Goal: Task Accomplishment & Management: Complete application form

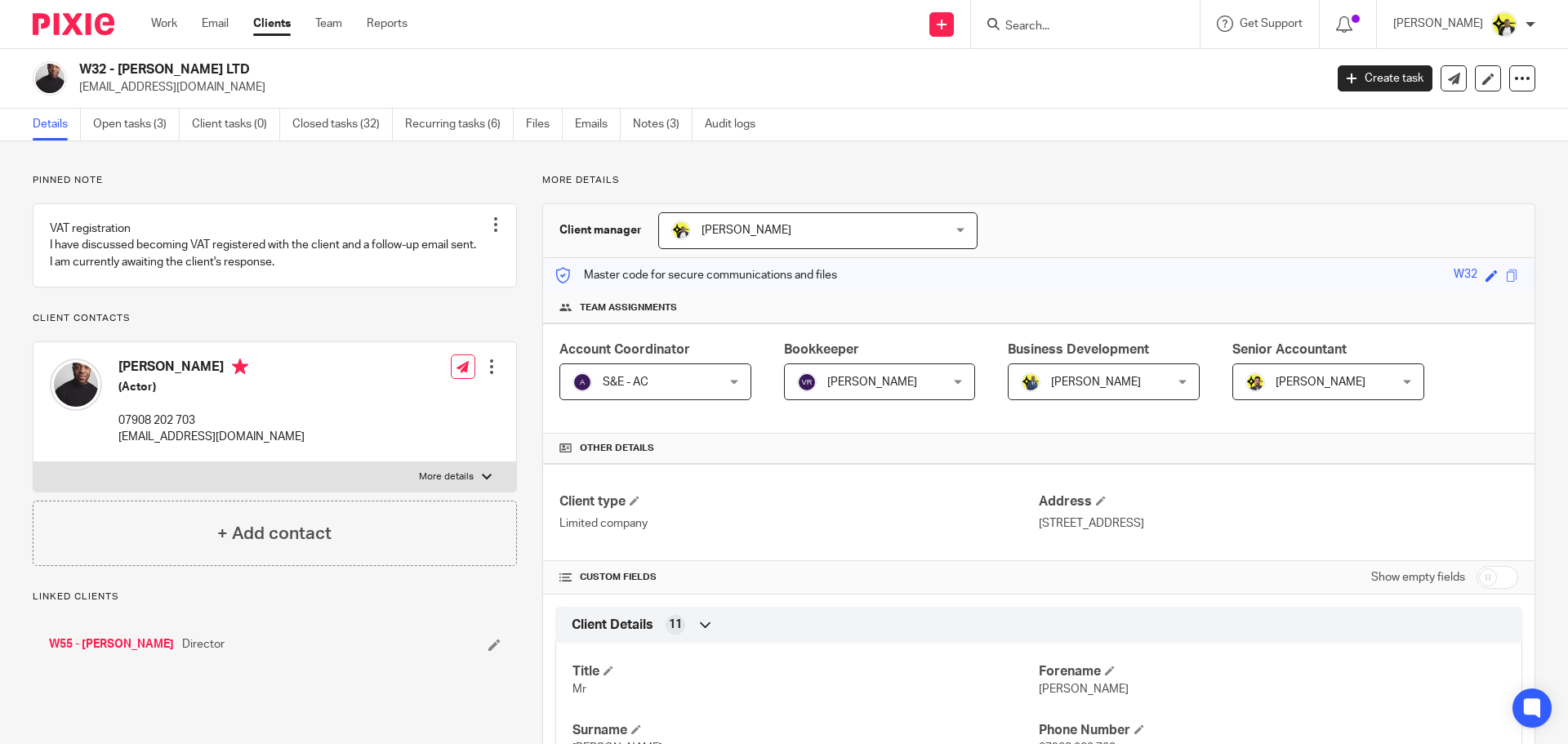
click at [1479, 573] on input "checkbox" at bounding box center [1497, 577] width 41 height 23
checkbox input "true"
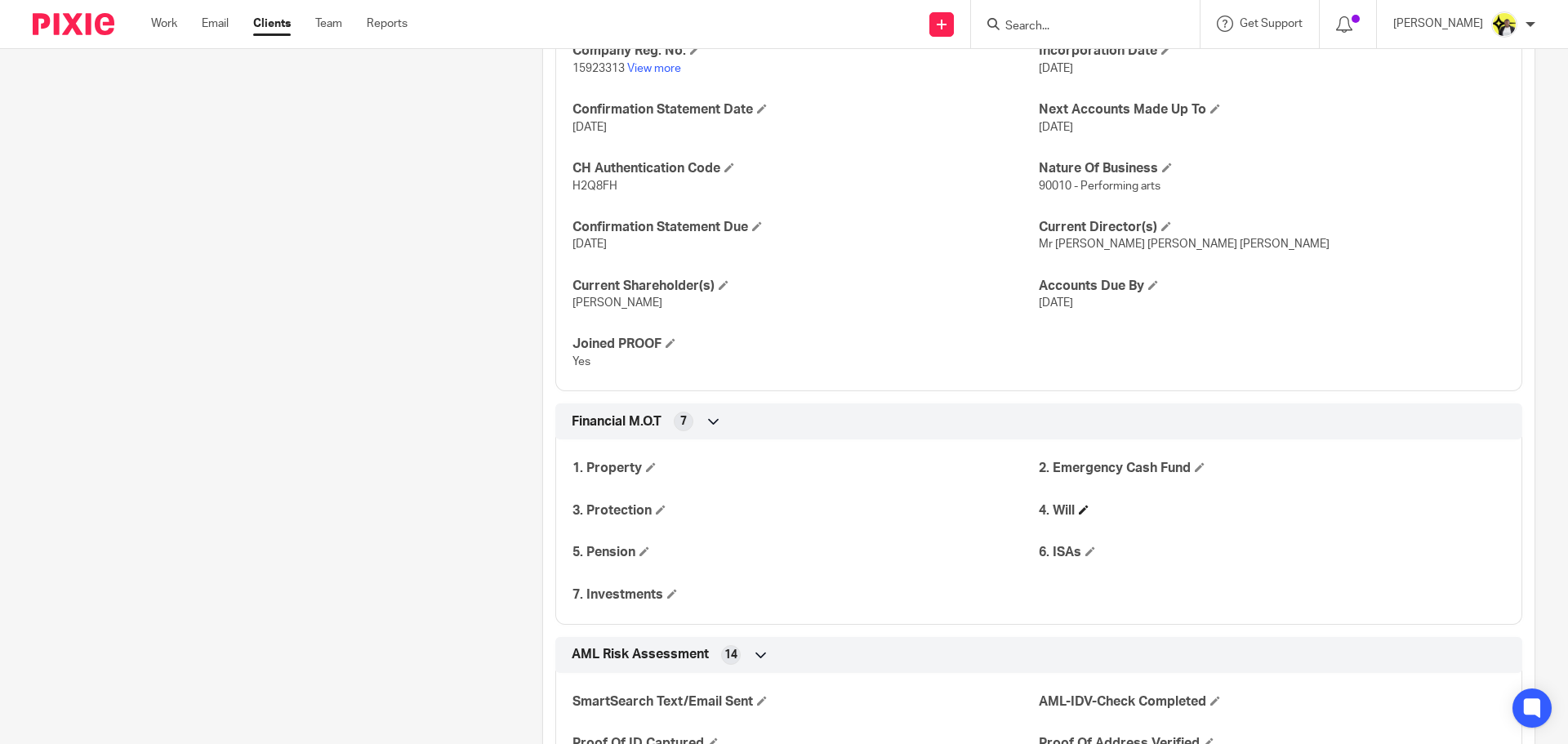
scroll to position [1960, 0]
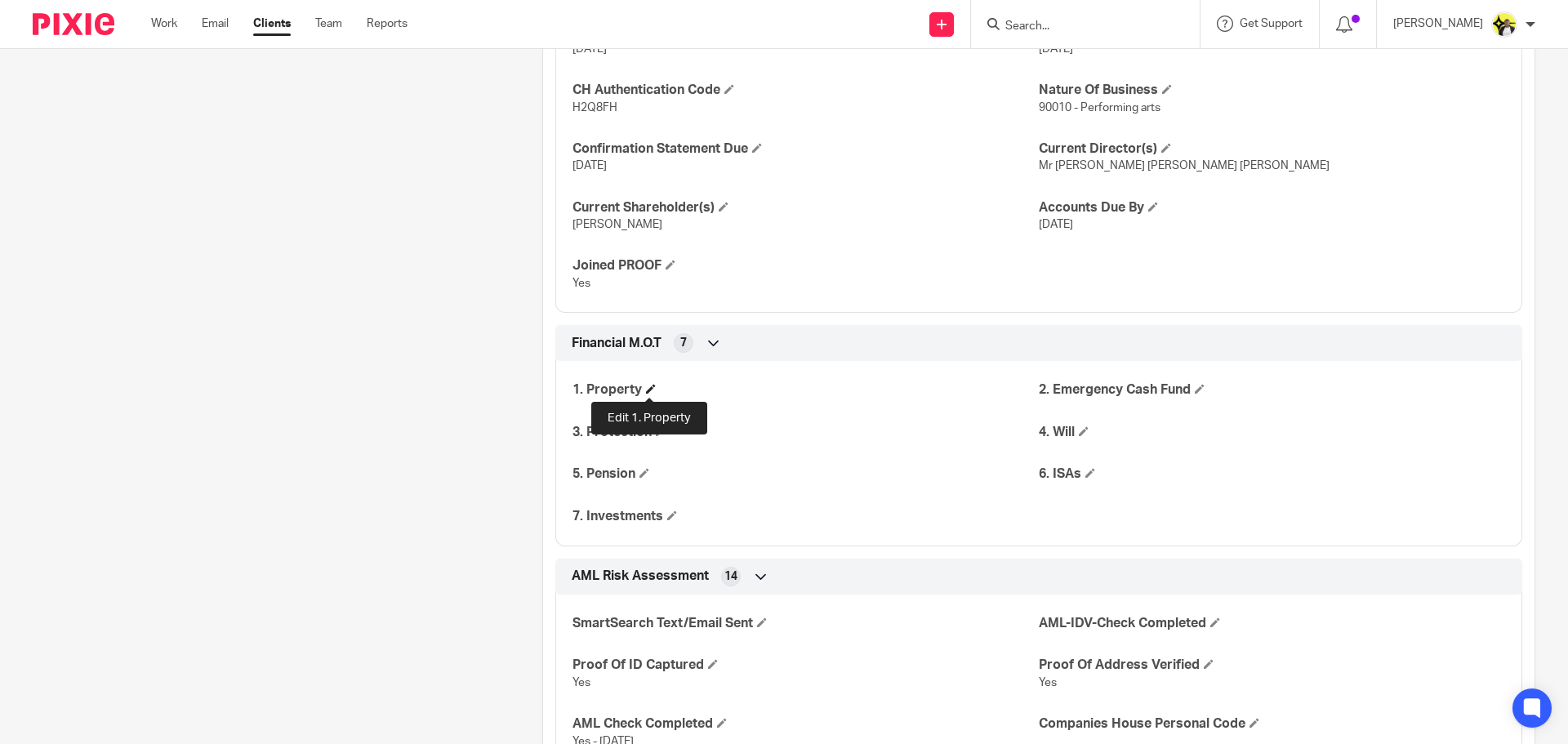
click at [651, 389] on span at bounding box center [651, 388] width 10 height 10
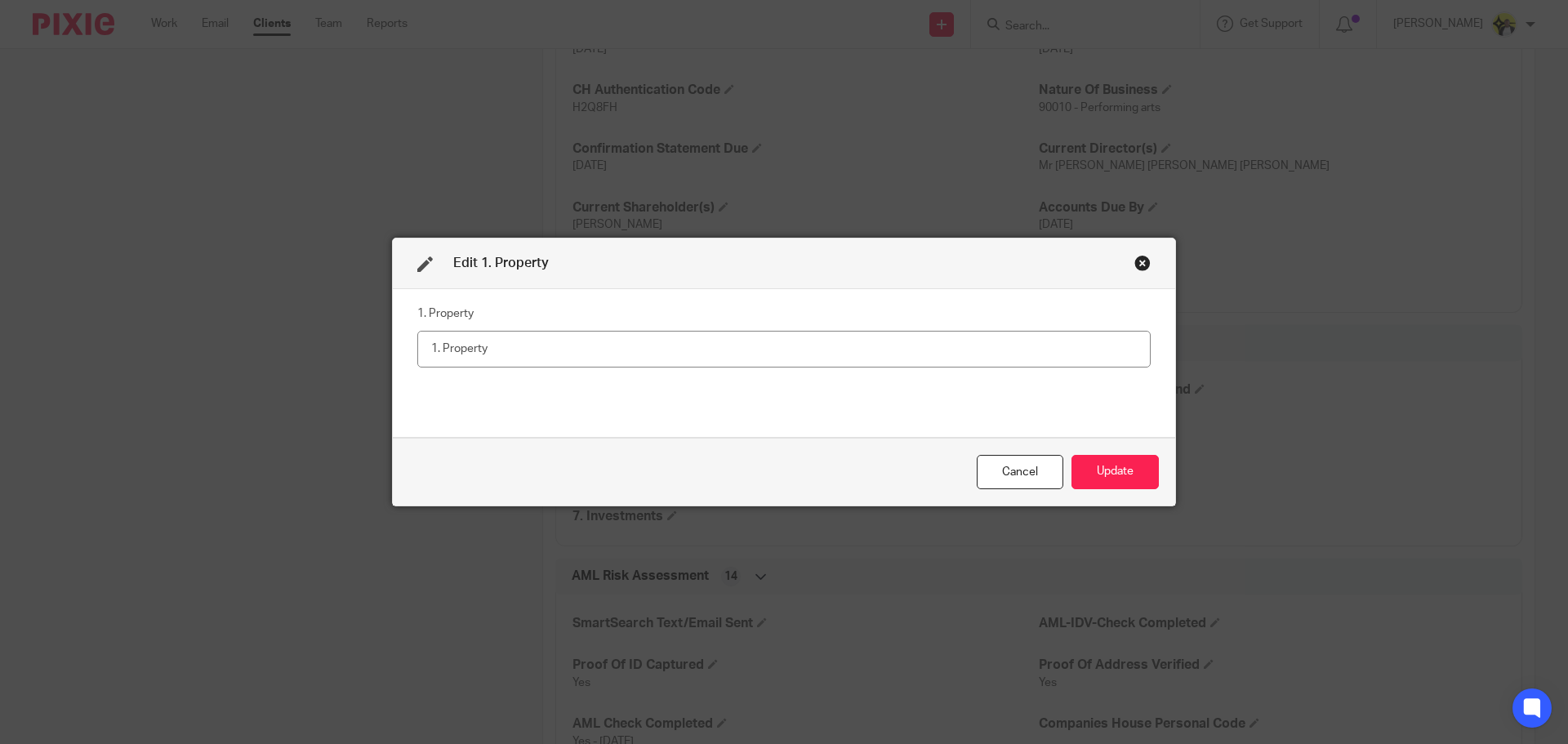
click at [518, 351] on input "text" at bounding box center [784, 349] width 733 height 37
type input "Yes"
click at [1092, 475] on button "Update" at bounding box center [1115, 472] width 88 height 35
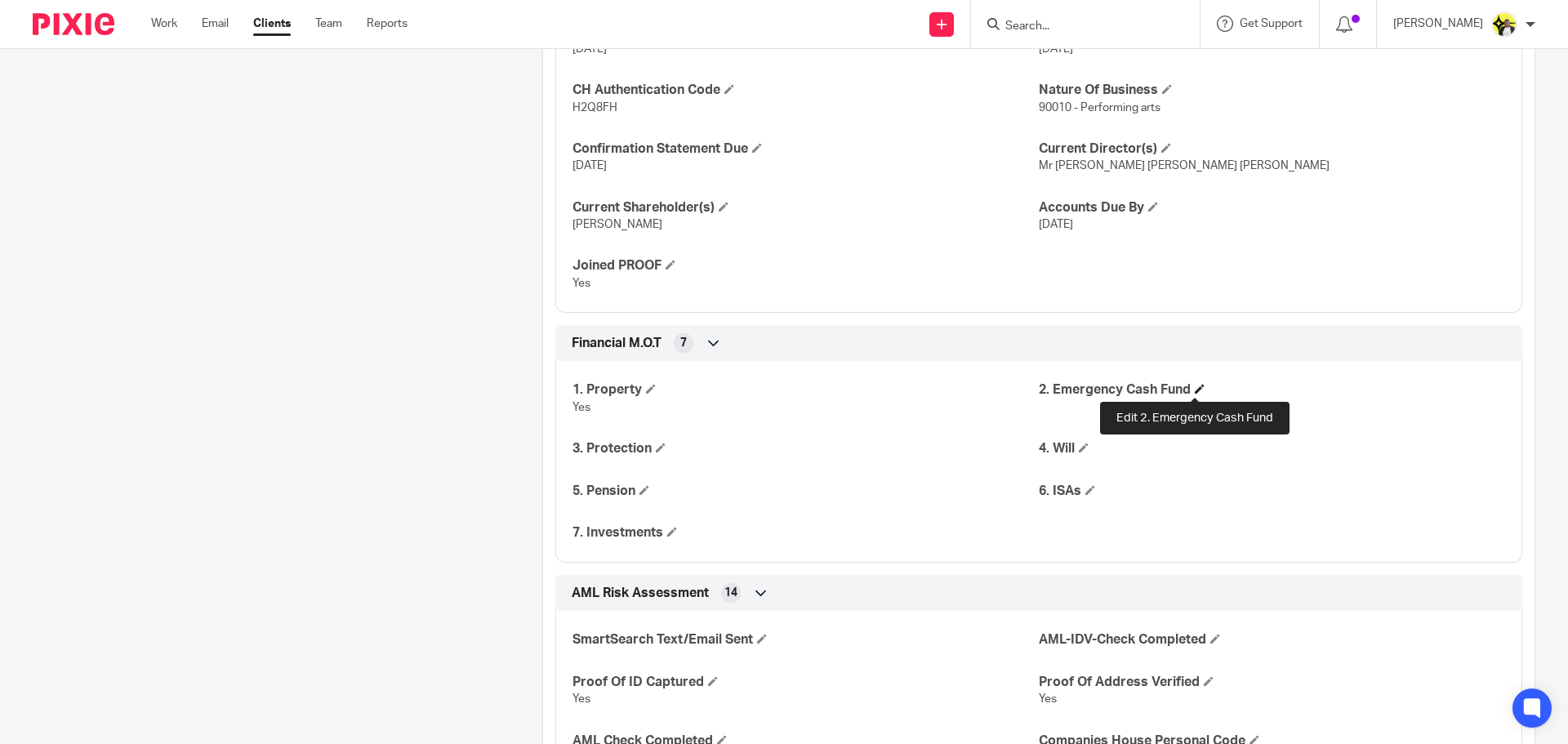
click at [1196, 385] on span at bounding box center [1200, 388] width 10 height 10
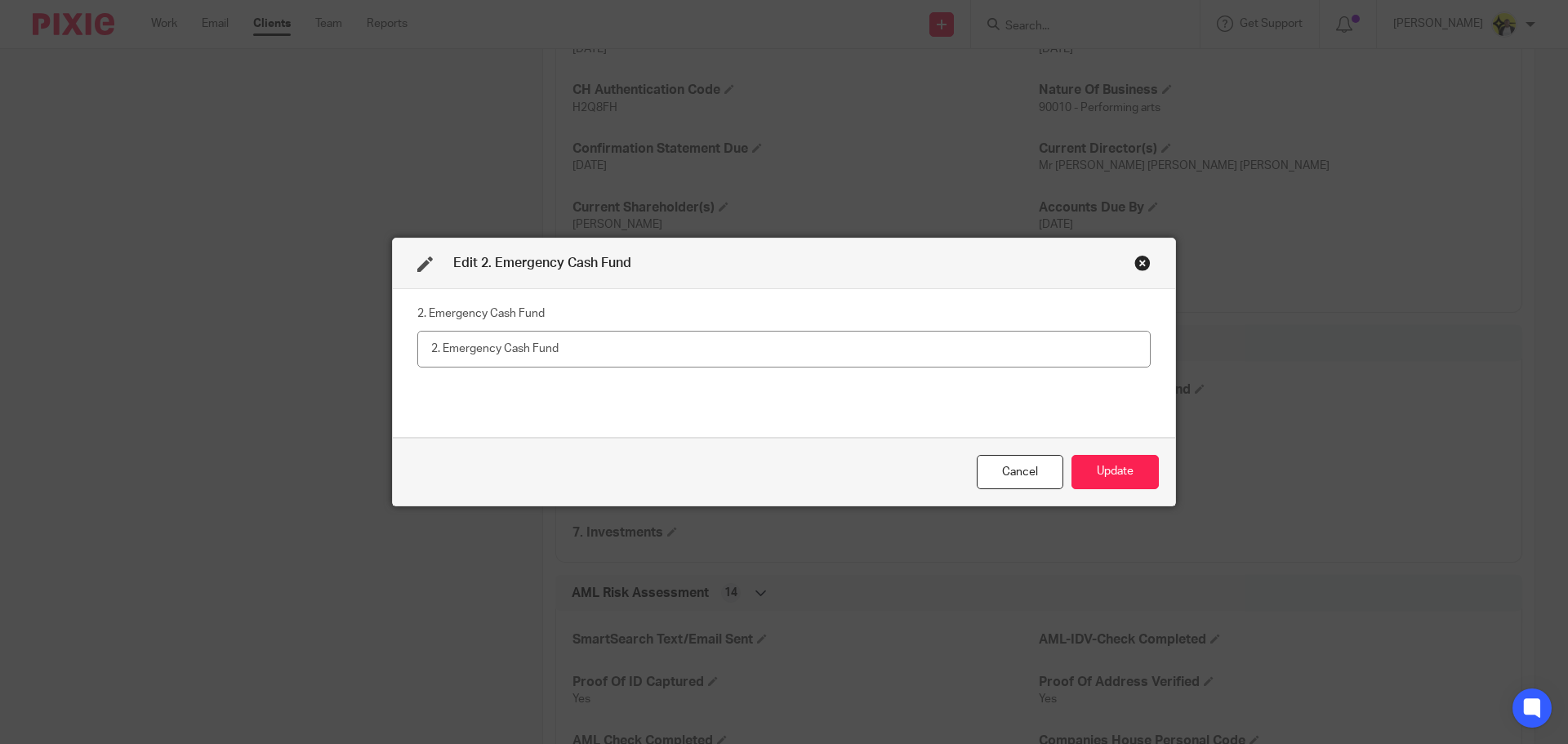
click at [647, 361] on input "text" at bounding box center [784, 349] width 733 height 37
type input "Yes - 3 months"
click at [1108, 465] on button "Update" at bounding box center [1115, 472] width 88 height 35
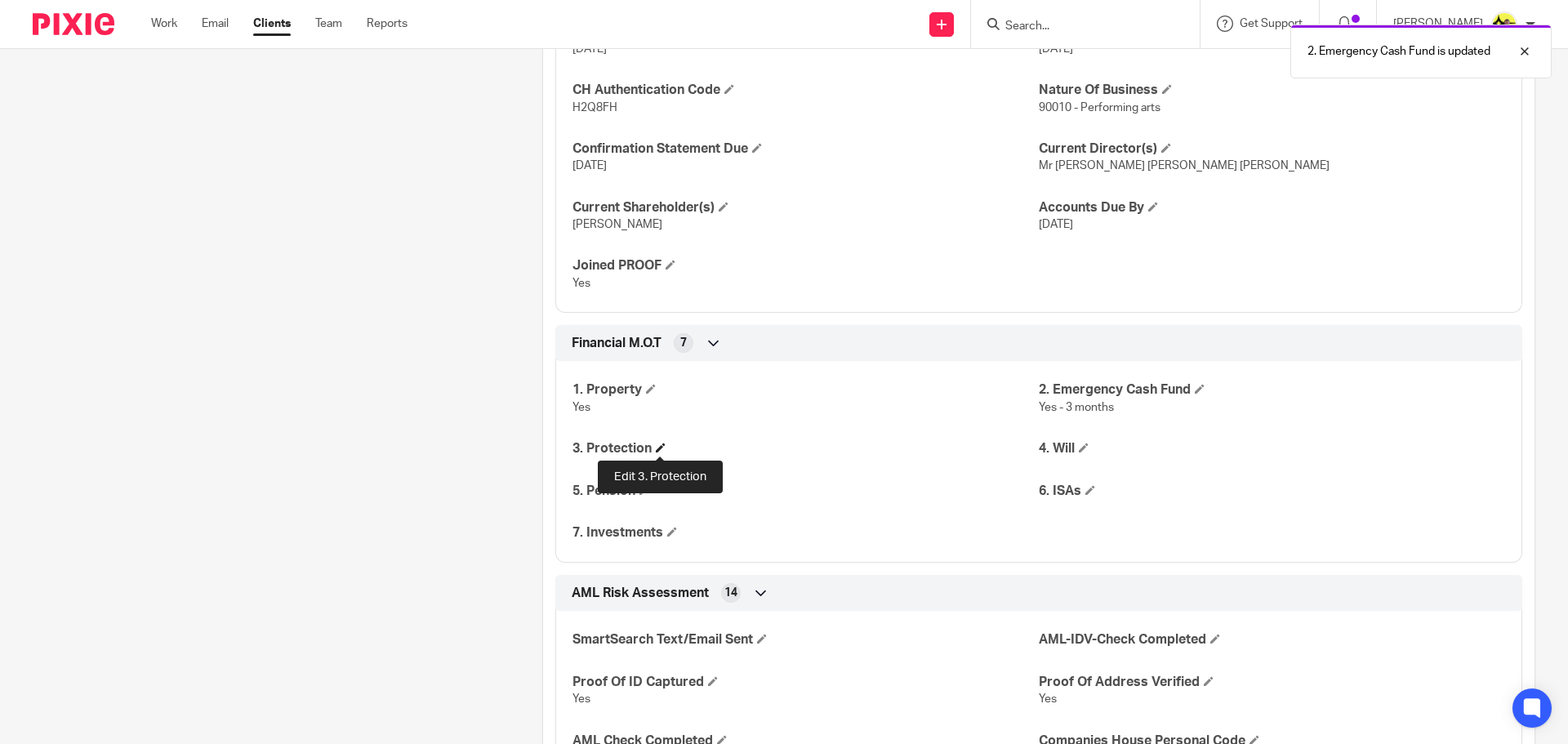
click at [660, 446] on span at bounding box center [660, 447] width 10 height 10
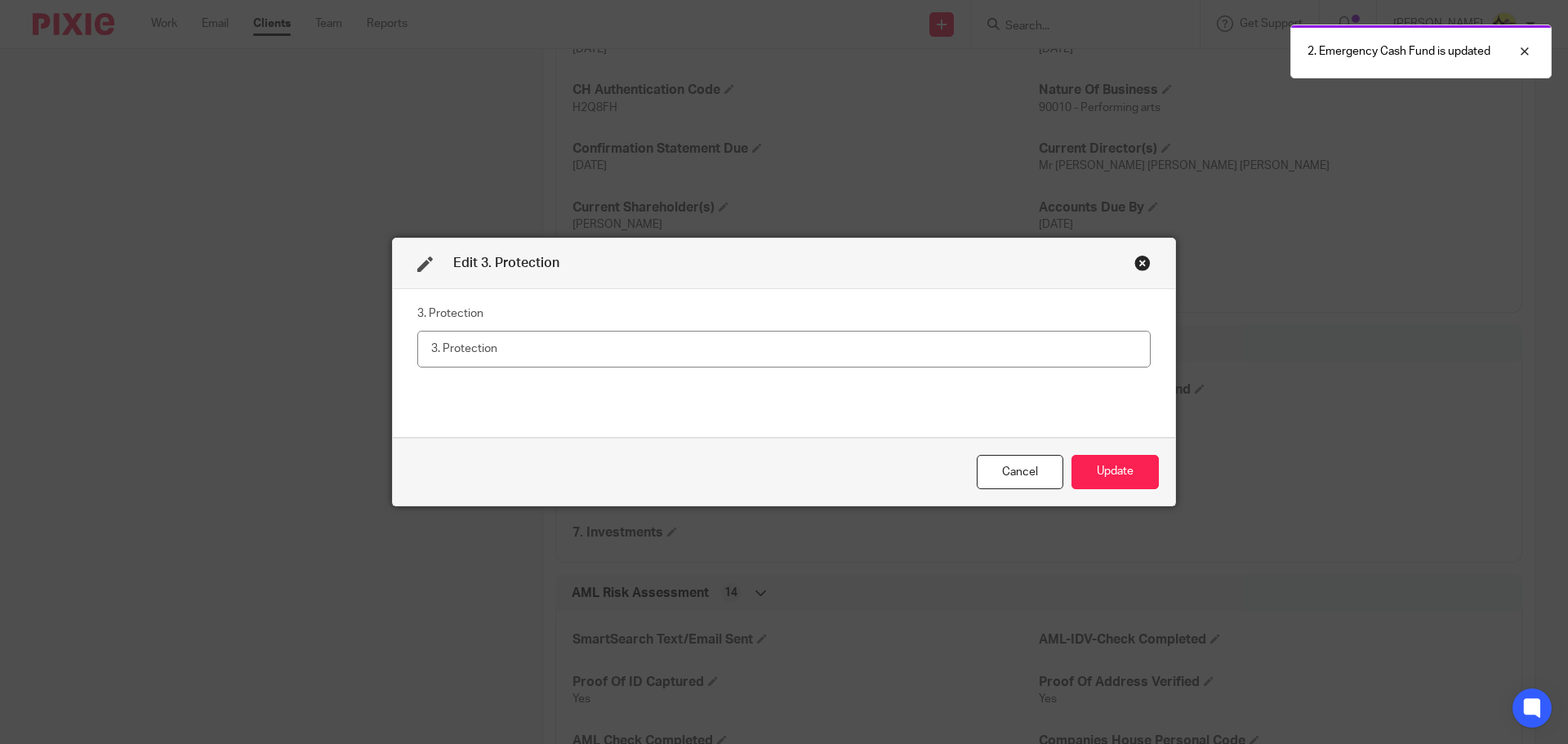
click at [513, 355] on input "text" at bounding box center [784, 349] width 733 height 37
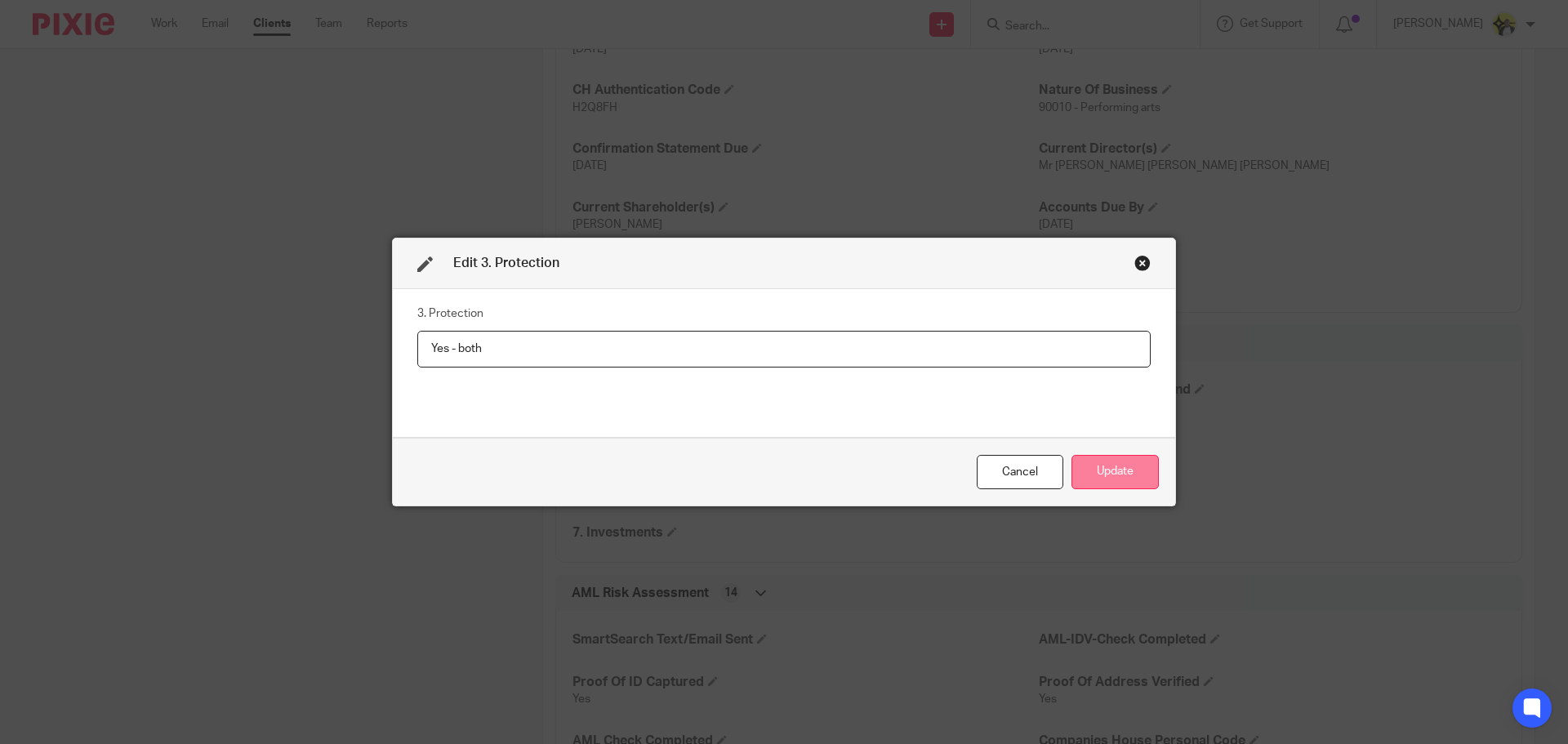
type input "Yes - both"
click at [1095, 479] on button "Update" at bounding box center [1115, 472] width 88 height 35
click at [1103, 471] on button "Update" at bounding box center [1115, 472] width 88 height 35
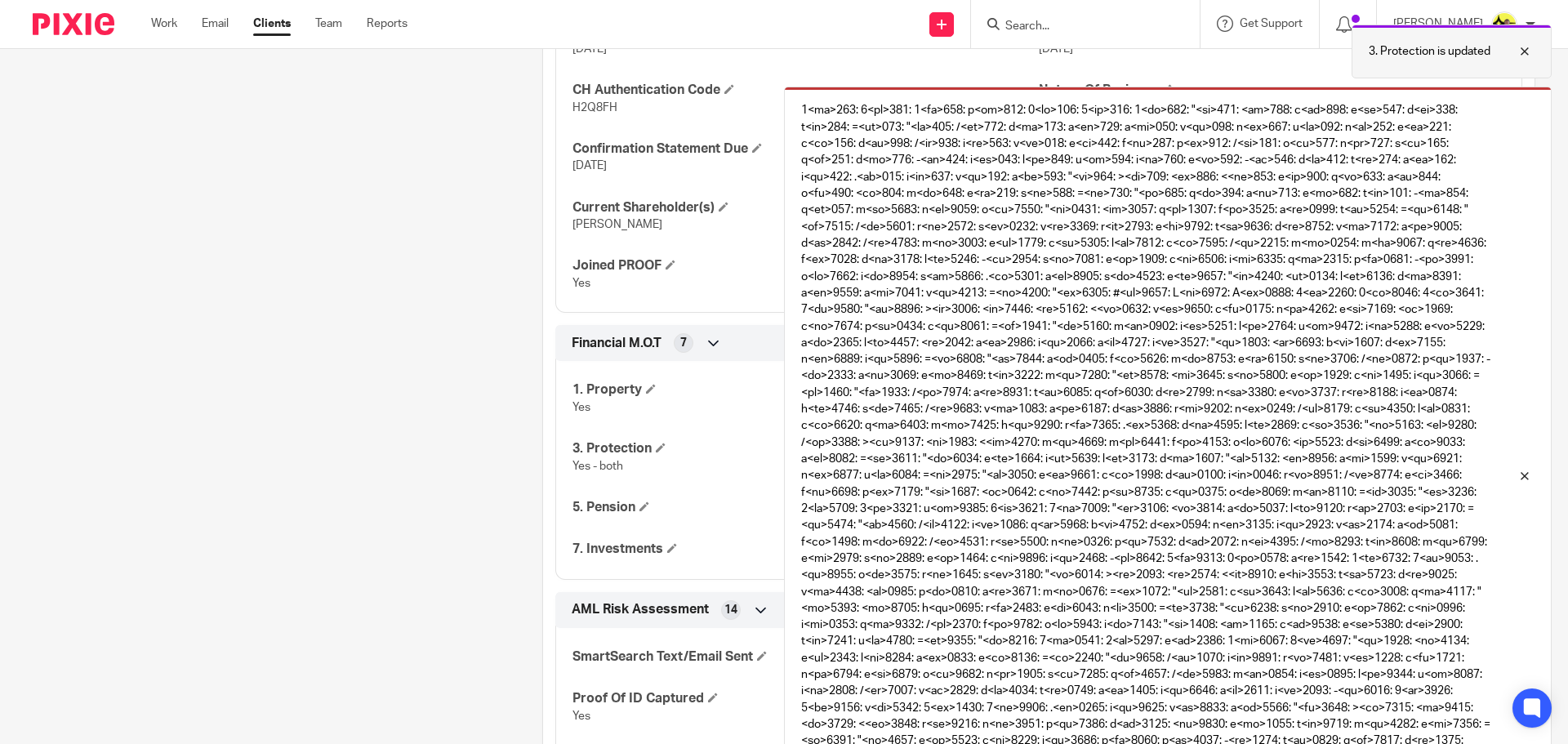
click at [1523, 51] on div at bounding box center [1512, 51] width 44 height 19
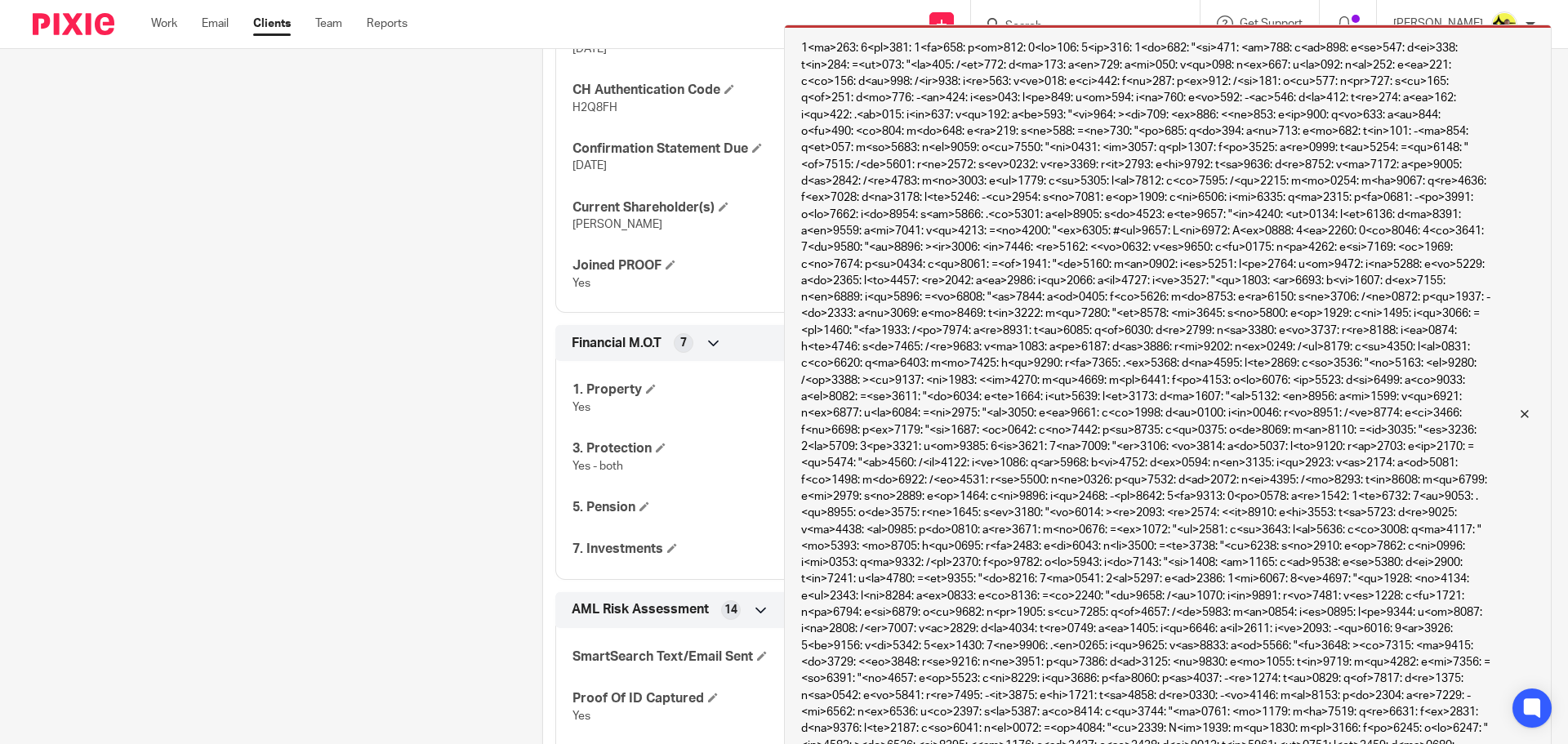
click at [1524, 411] on div at bounding box center [1512, 413] width 44 height 19
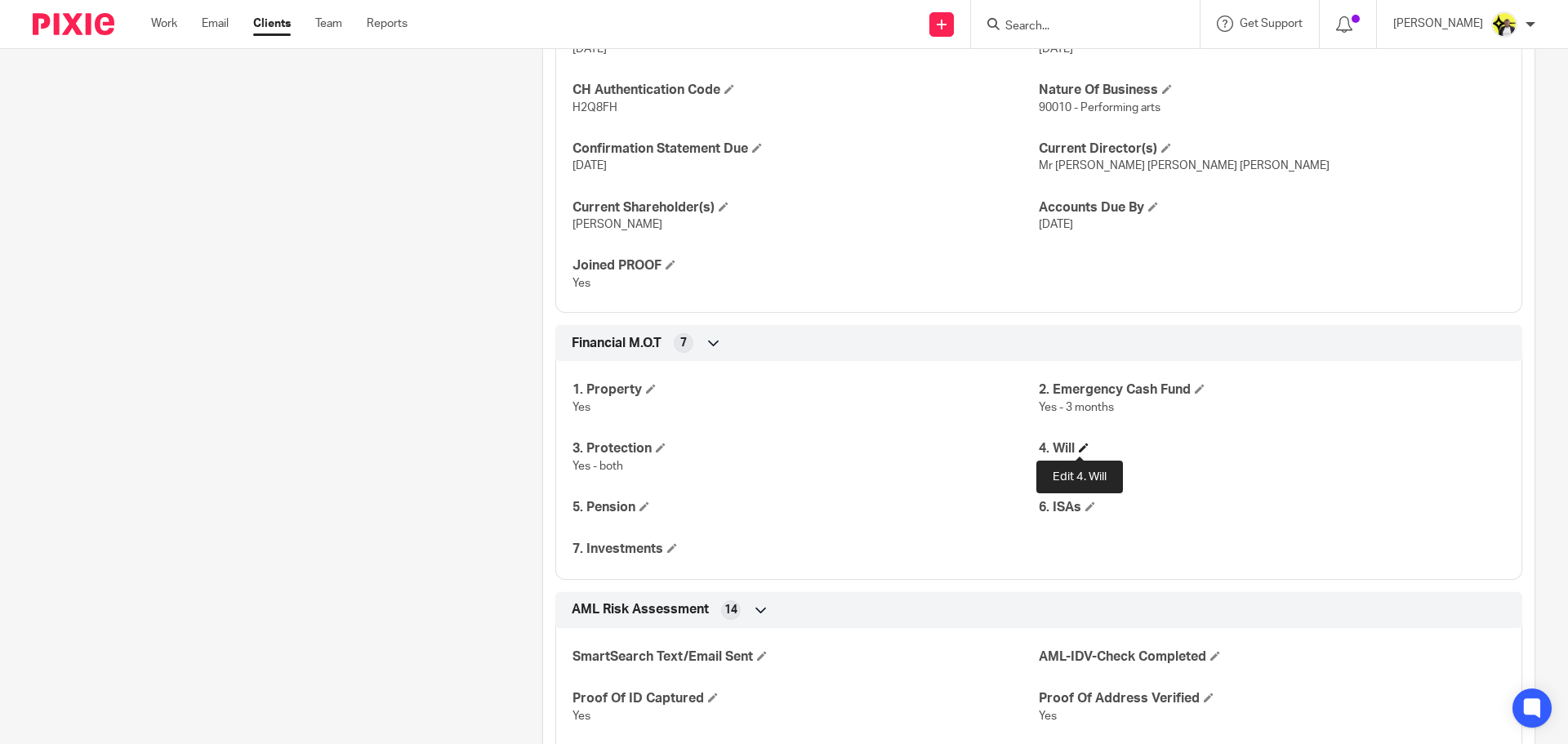
click at [1078, 444] on span at bounding box center [1083, 447] width 10 height 10
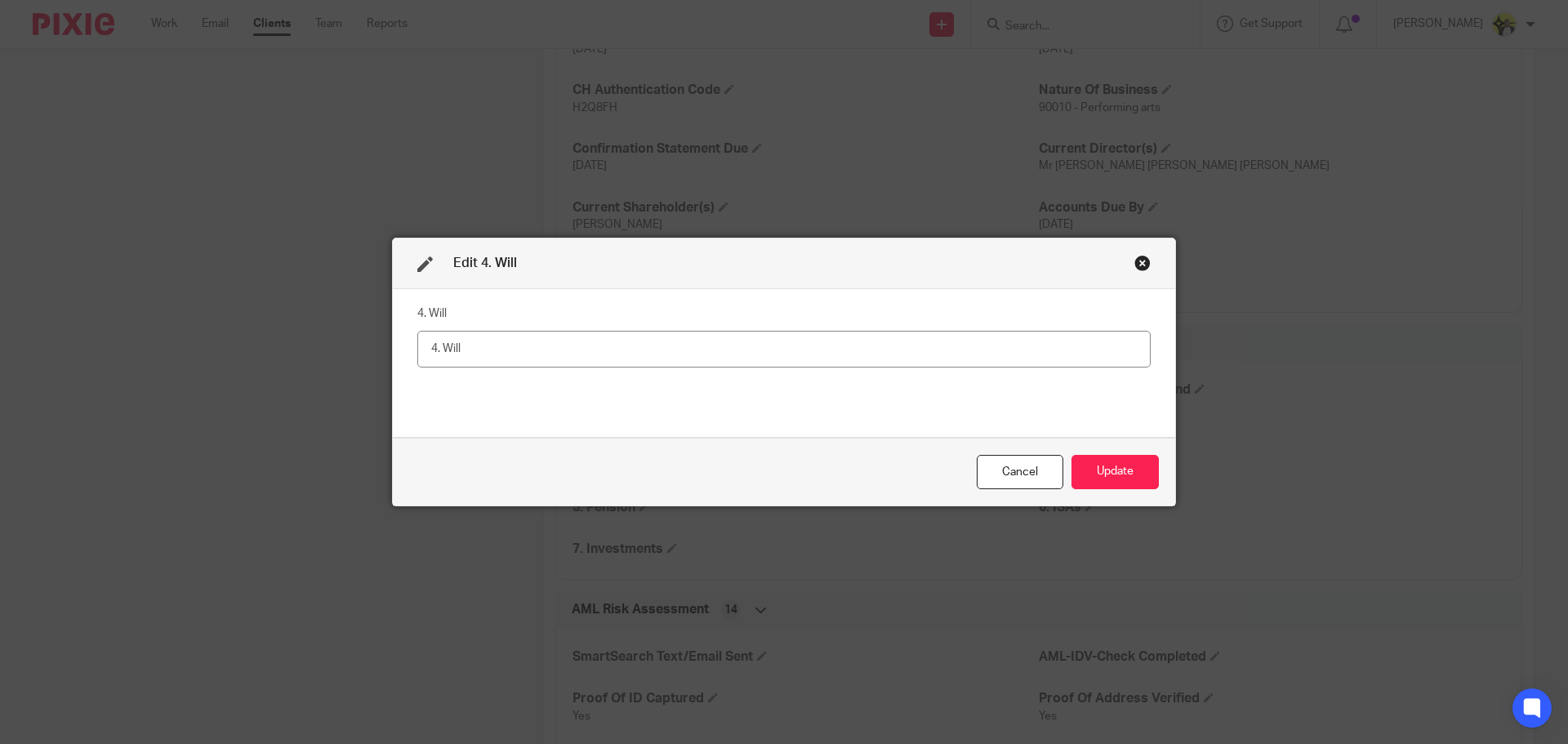
click at [462, 348] on input "text" at bounding box center [784, 349] width 733 height 37
type input "Yes"
click at [1100, 474] on button "Update" at bounding box center [1115, 472] width 88 height 35
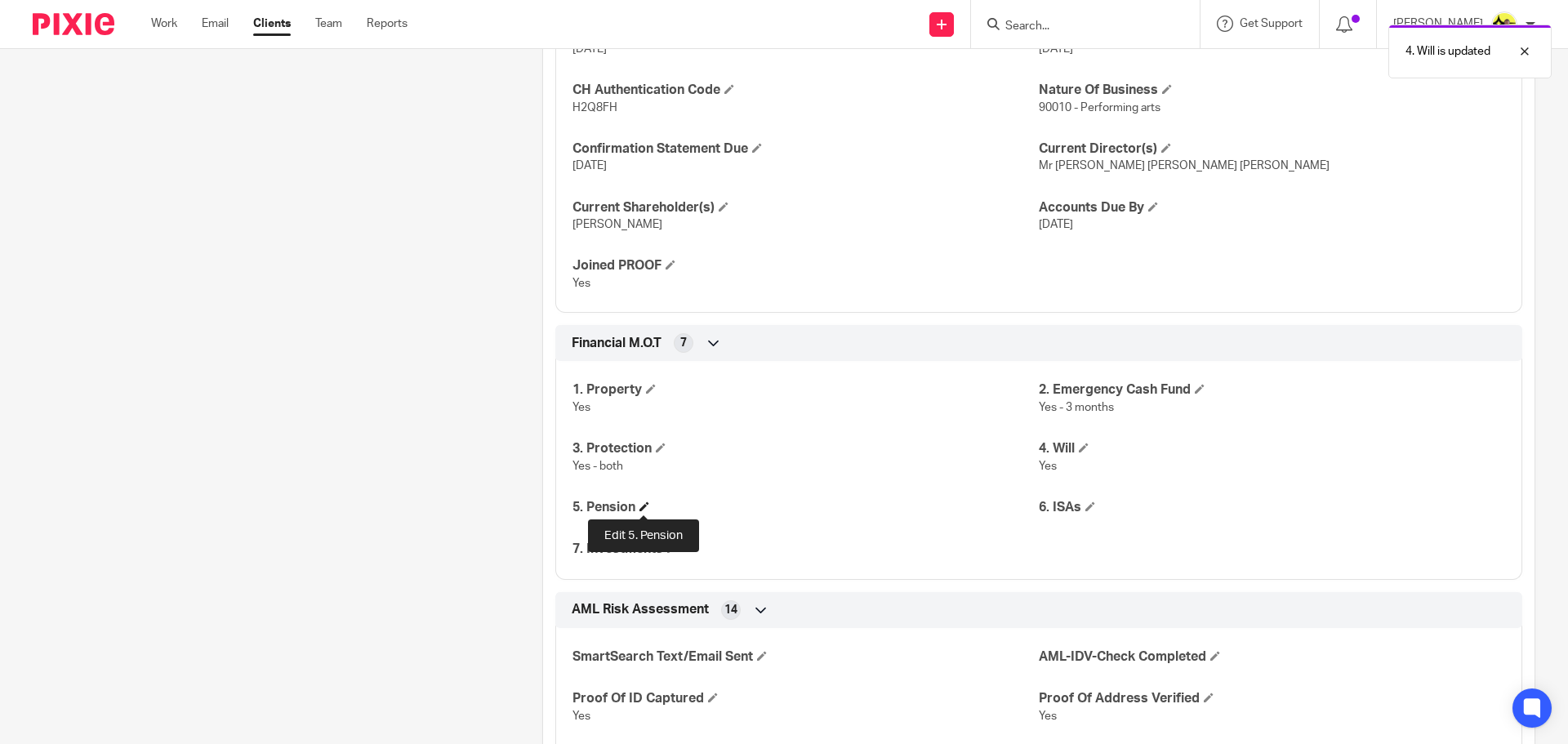
click at [642, 503] on span at bounding box center [644, 506] width 10 height 10
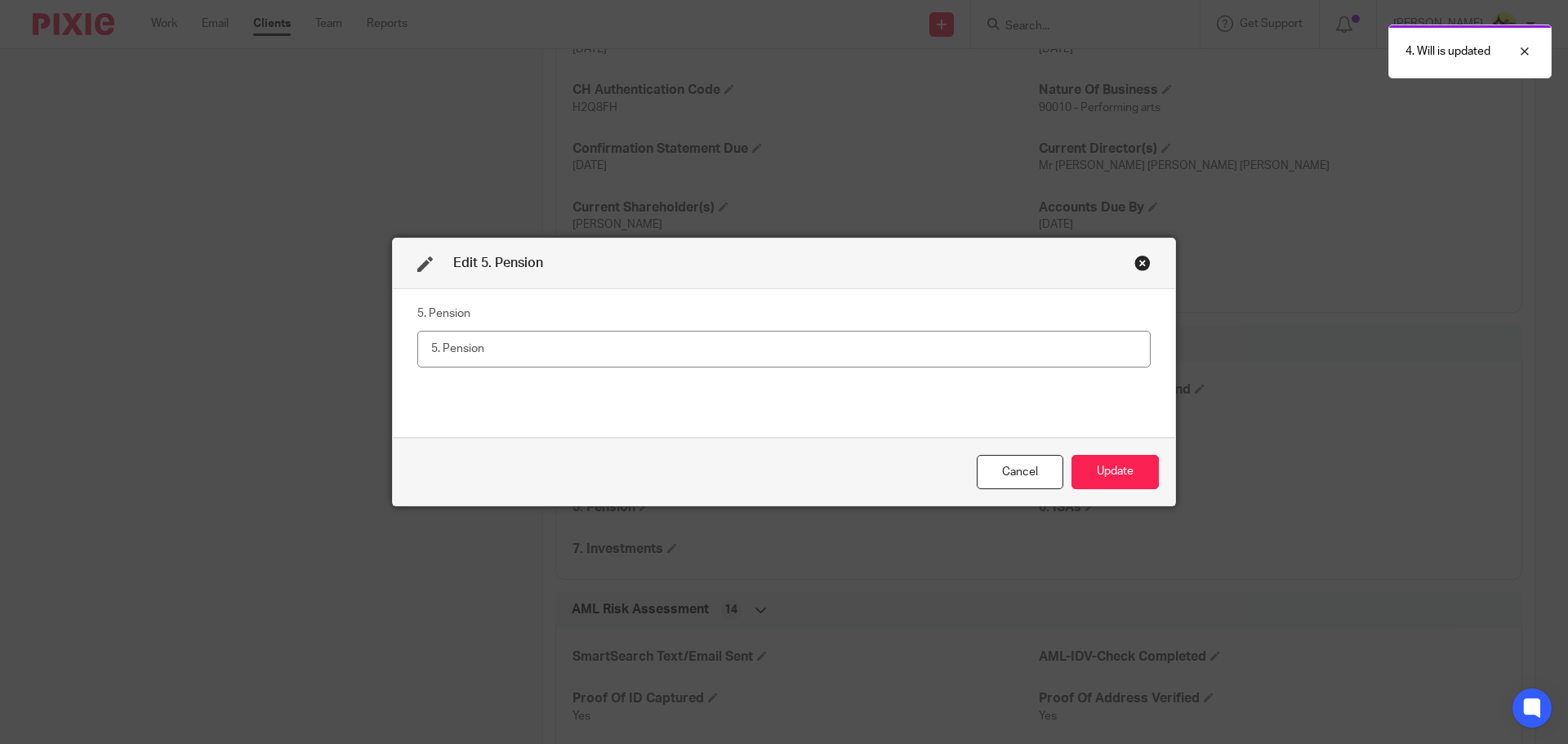
click at [478, 351] on input "text" at bounding box center [784, 349] width 733 height 37
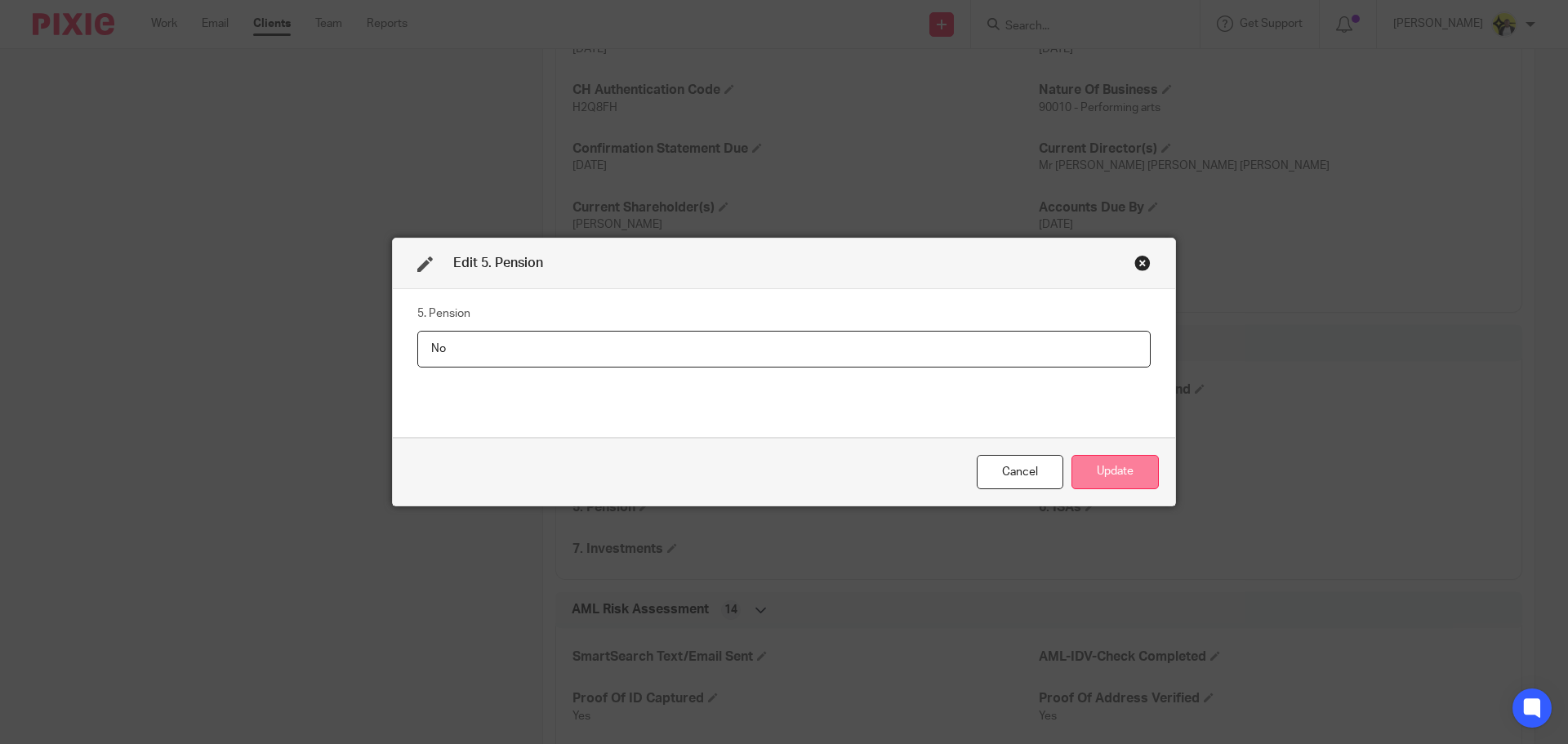
type input "No"
click at [1148, 481] on button "Update" at bounding box center [1115, 472] width 88 height 35
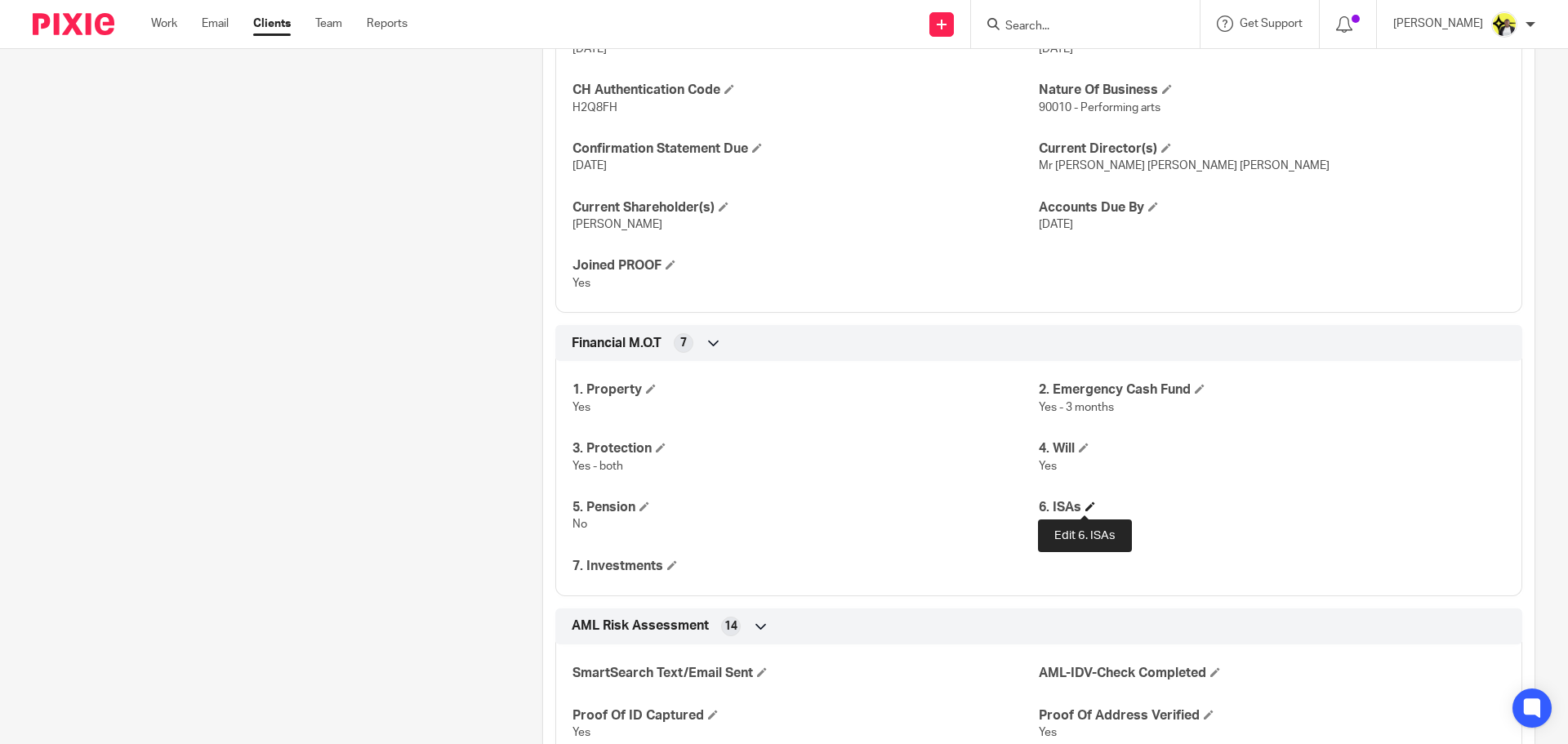
click at [1087, 506] on span at bounding box center [1090, 506] width 10 height 10
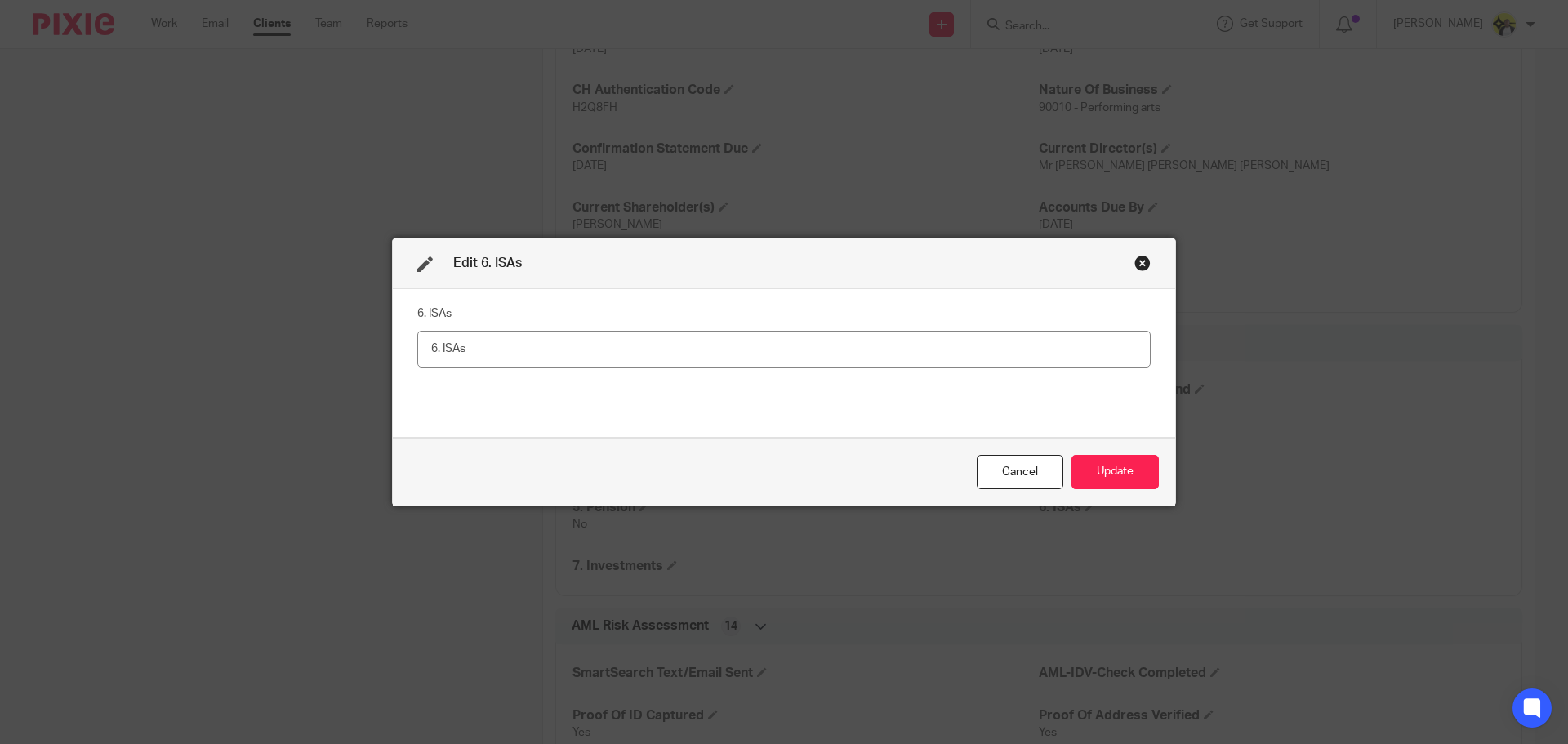
click at [543, 350] on input "text" at bounding box center [784, 349] width 733 height 37
type input "Yes"
click at [1103, 473] on button "Update" at bounding box center [1115, 472] width 88 height 35
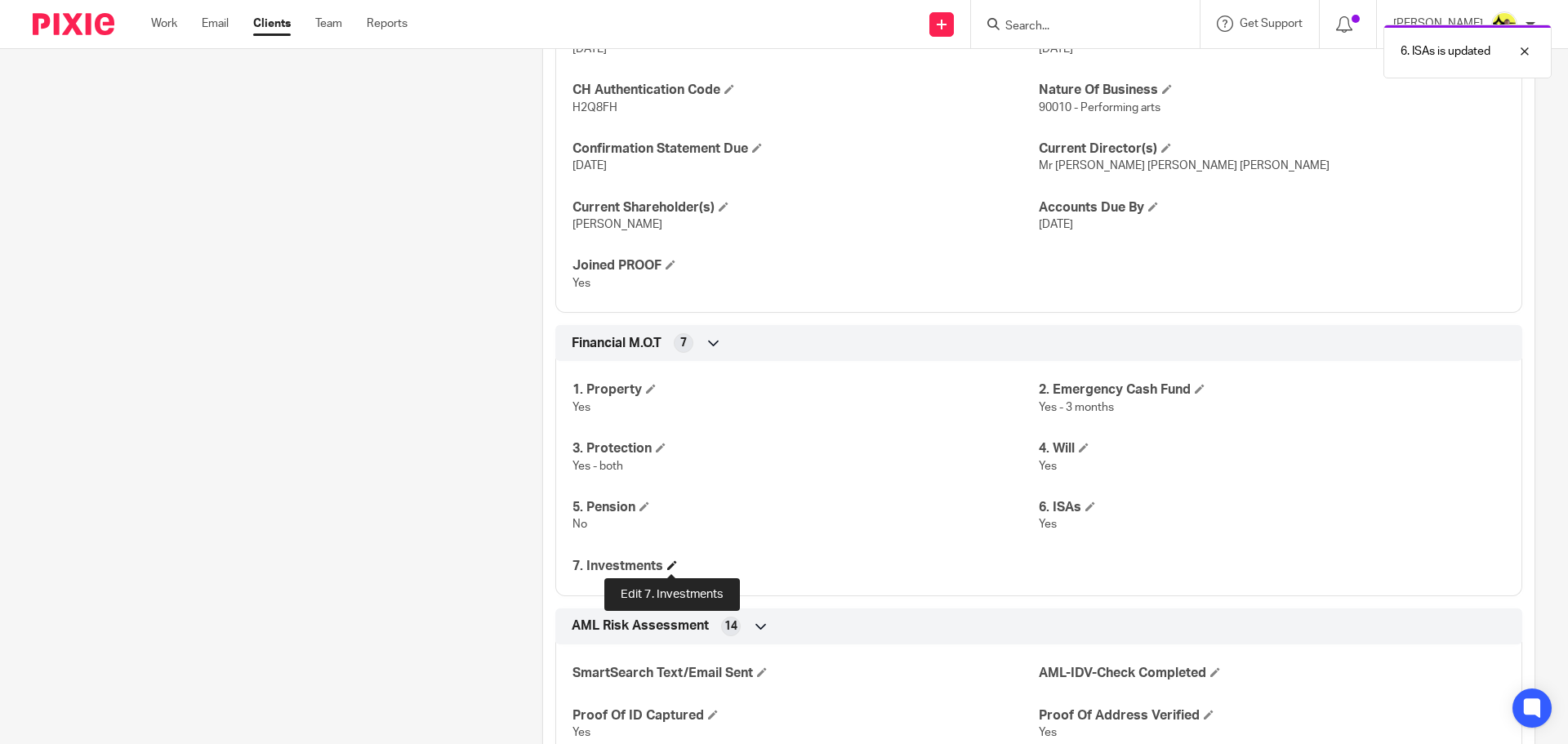
click at [668, 565] on span at bounding box center [672, 565] width 10 height 10
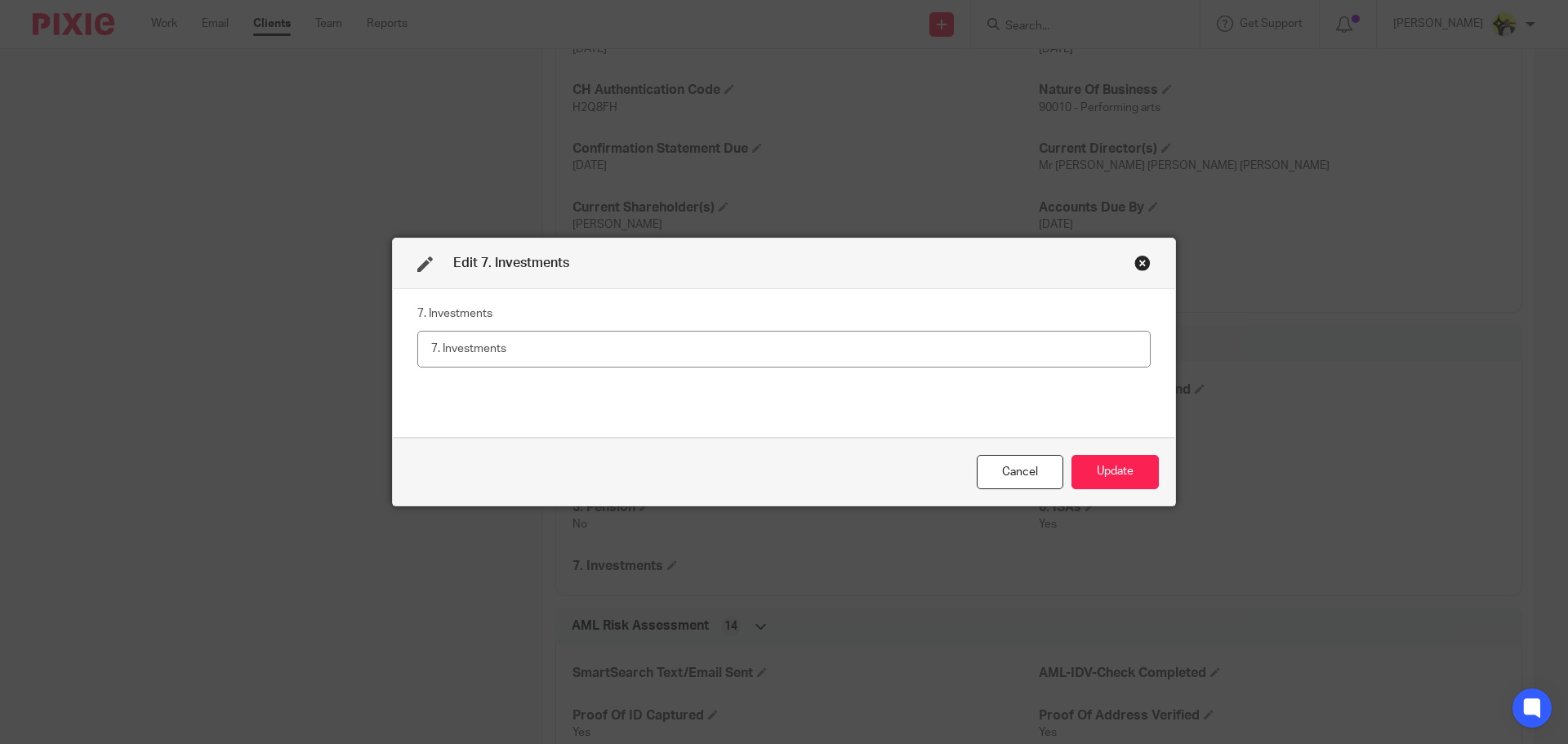
click at [457, 342] on input "text" at bounding box center [784, 349] width 733 height 37
type input "N"
type input "Y"
type input "B"
type input "No"
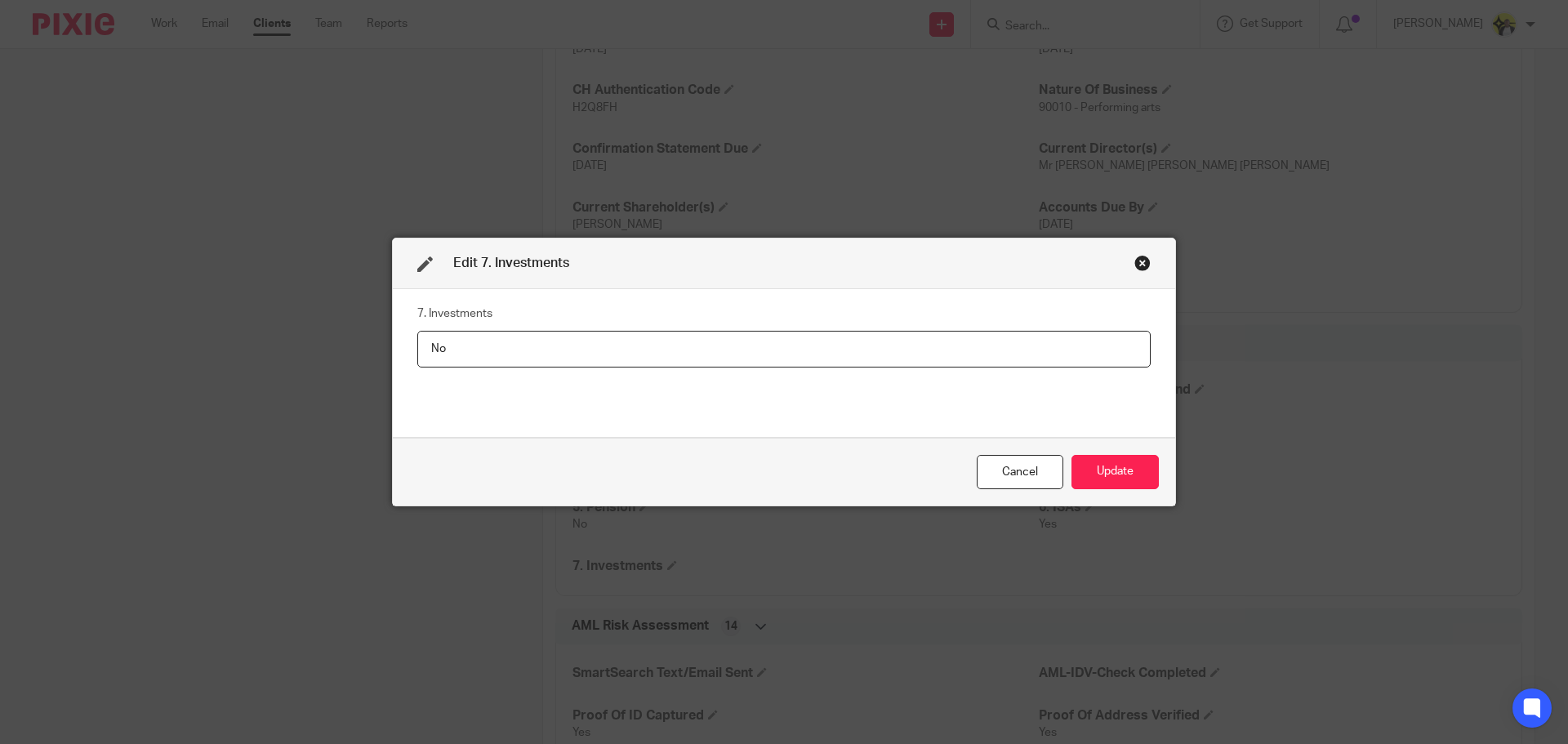
click at [1148, 495] on div "Cancel Update" at bounding box center [784, 471] width 783 height 68
click at [1152, 485] on button "Update" at bounding box center [1115, 472] width 88 height 35
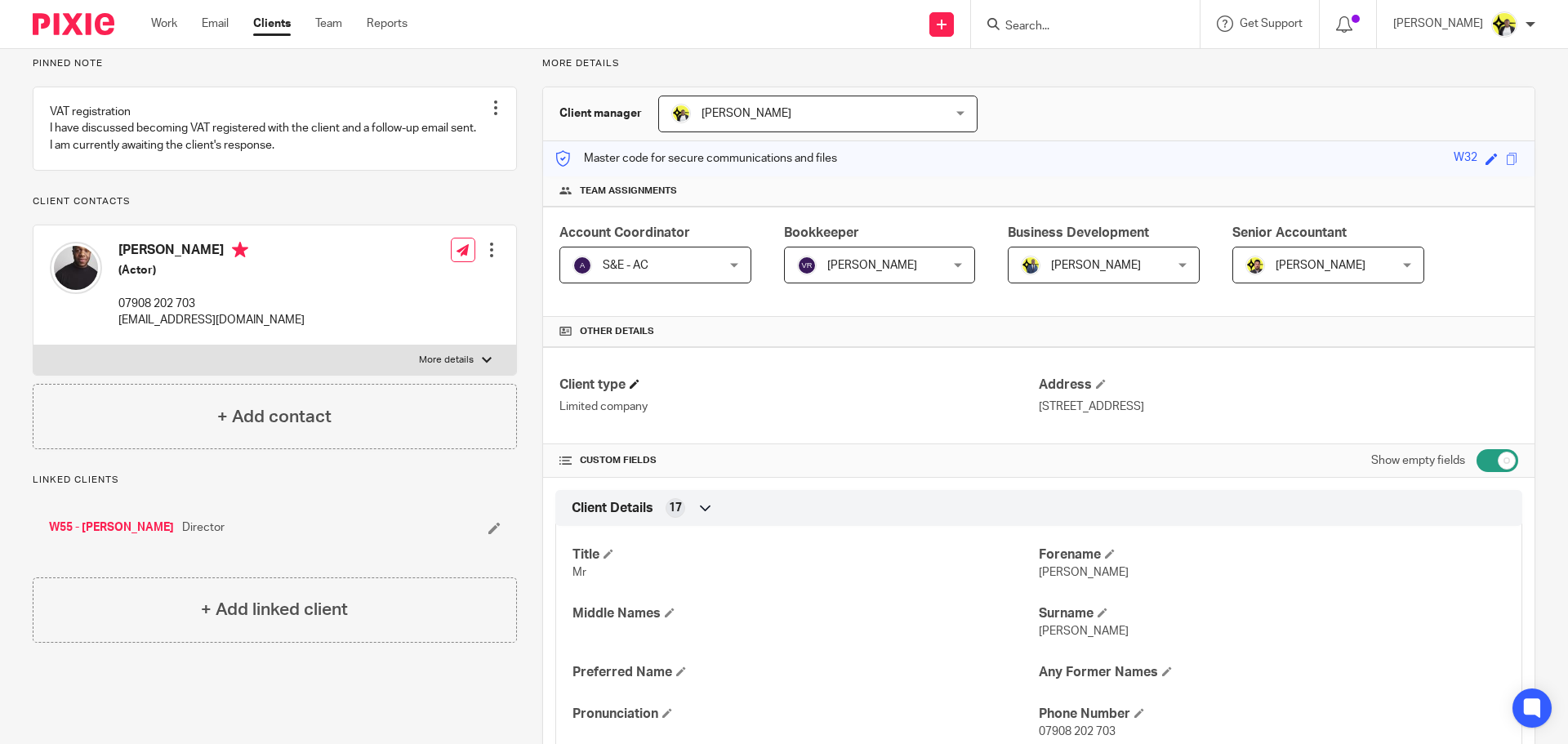
scroll to position [0, 0]
